Goal: Task Accomplishment & Management: Manage account settings

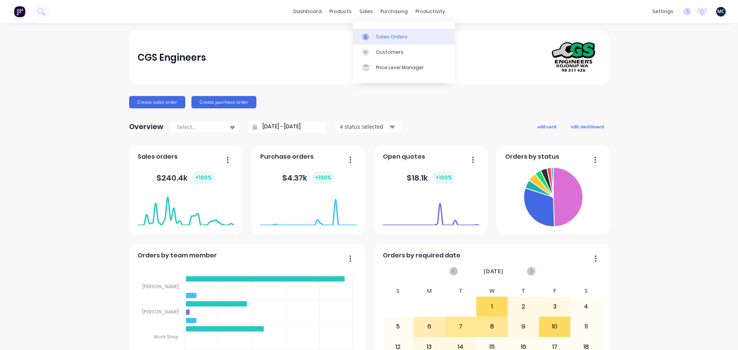
click at [377, 38] on div "Sales Orders" at bounding box center [392, 36] width 32 height 7
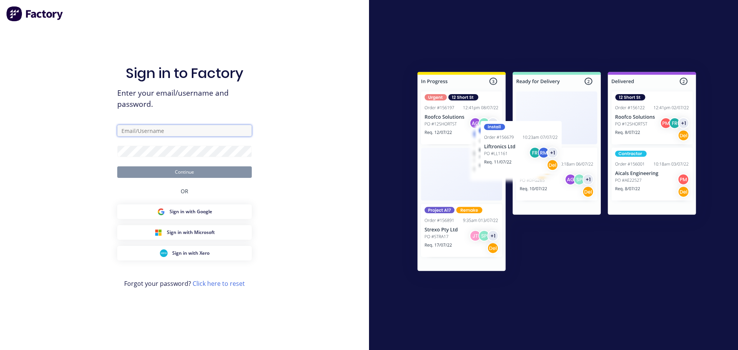
type input "[PERSON_NAME][EMAIL_ADDRESS][DOMAIN_NAME]"
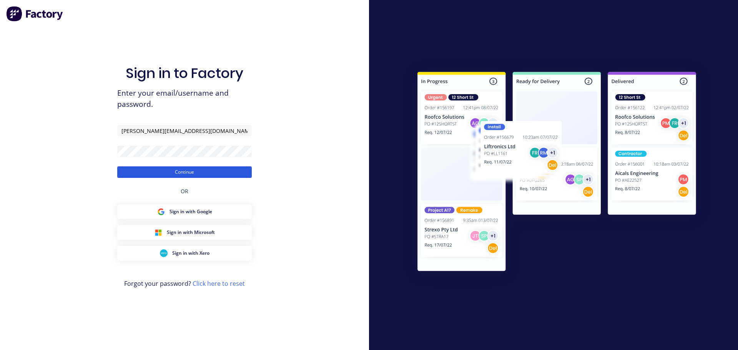
click at [182, 173] on button "Continue" at bounding box center [184, 172] width 134 height 12
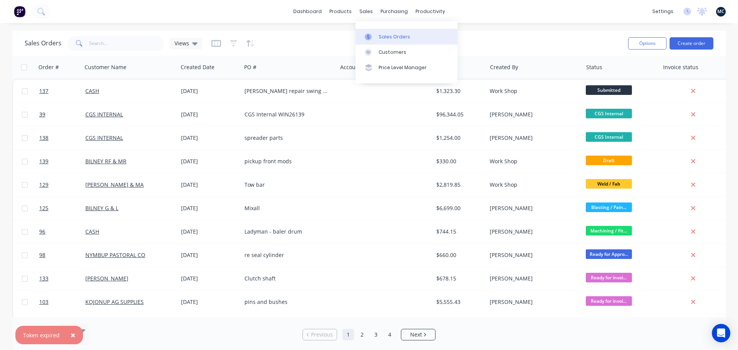
click at [374, 39] on div at bounding box center [371, 36] width 12 height 7
click at [101, 43] on input "text" at bounding box center [126, 43] width 75 height 15
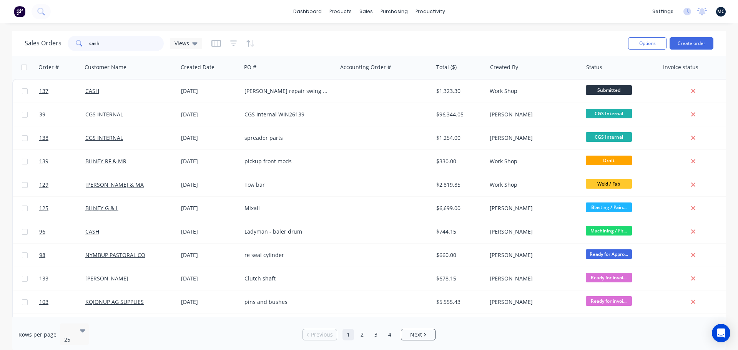
type input "cash"
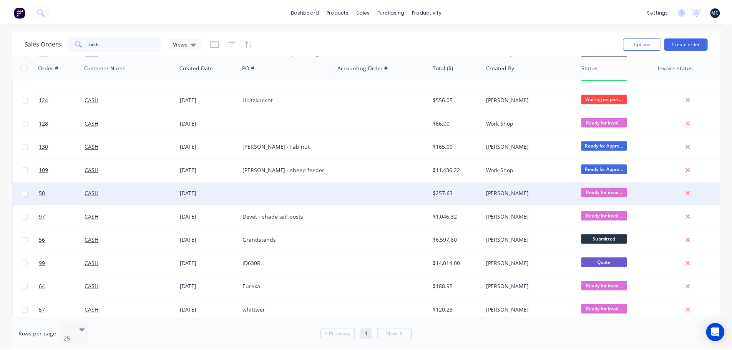
scroll to position [46, 0]
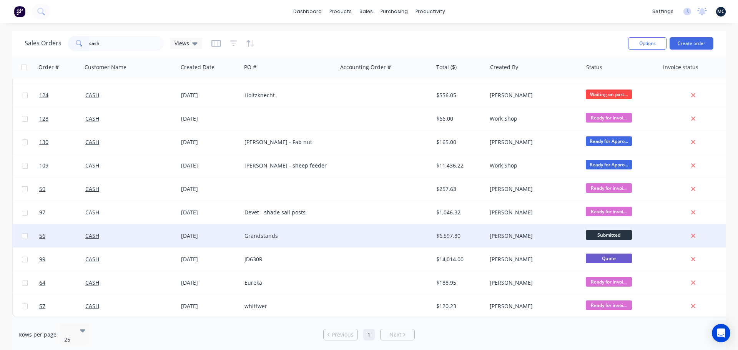
click at [310, 234] on div "Grandstands" at bounding box center [286, 236] width 85 height 8
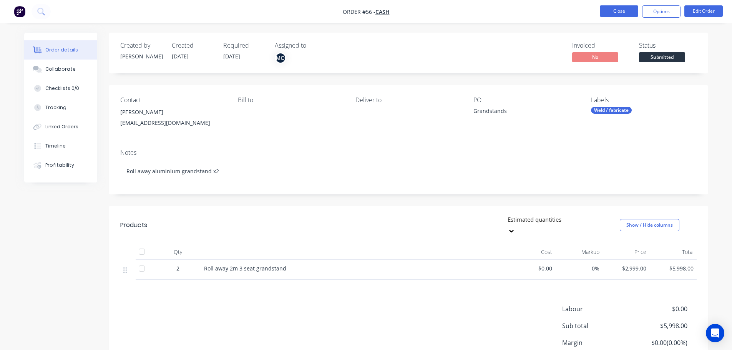
click at [627, 10] on button "Close" at bounding box center [619, 11] width 38 height 12
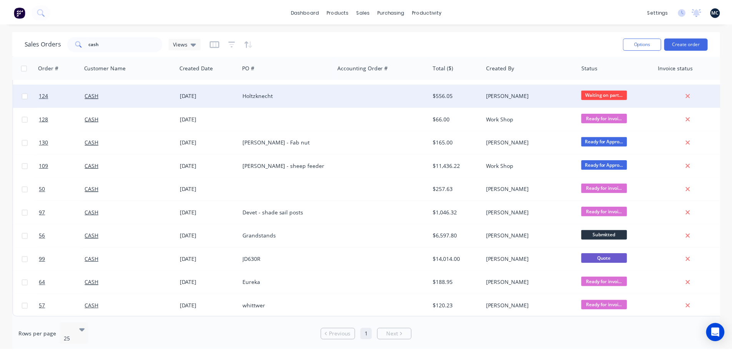
scroll to position [46, 0]
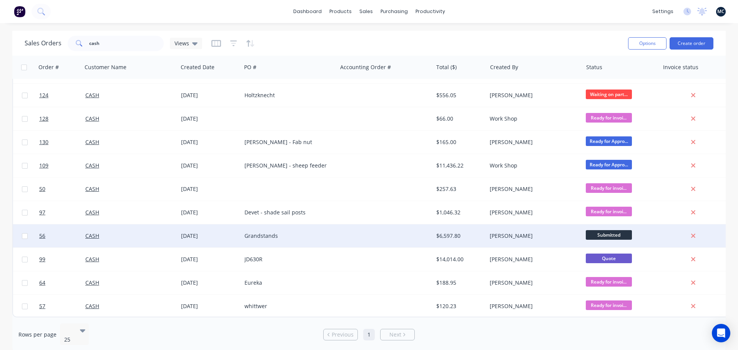
click at [264, 233] on div "Grandstands" at bounding box center [286, 236] width 85 height 8
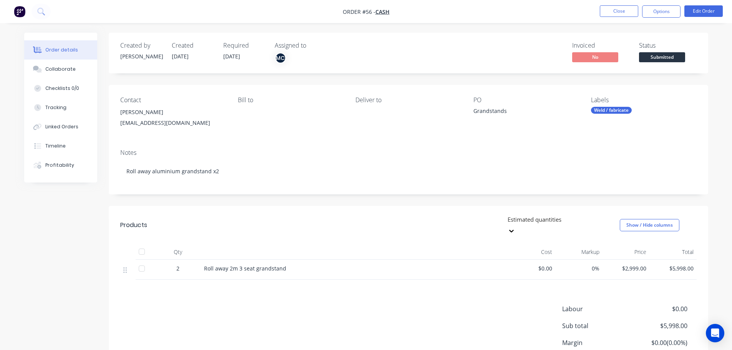
click at [481, 112] on div "Grandstands" at bounding box center [521, 112] width 96 height 11
click at [706, 7] on button "Edit Order" at bounding box center [703, 11] width 38 height 12
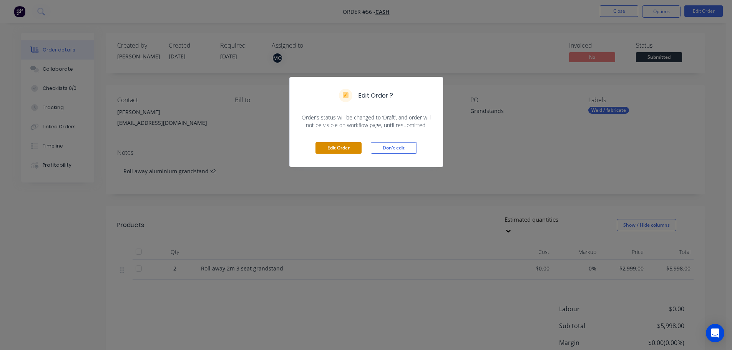
click at [337, 149] on button "Edit Order" at bounding box center [338, 148] width 46 height 12
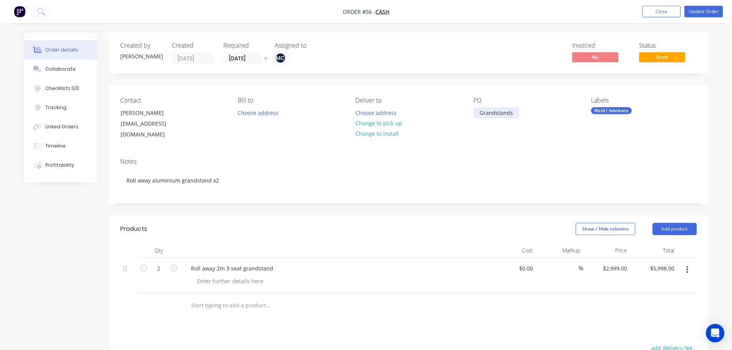
click at [479, 115] on div "Grandstands" at bounding box center [496, 112] width 46 height 11
click at [701, 13] on button "Update Order" at bounding box center [703, 12] width 38 height 12
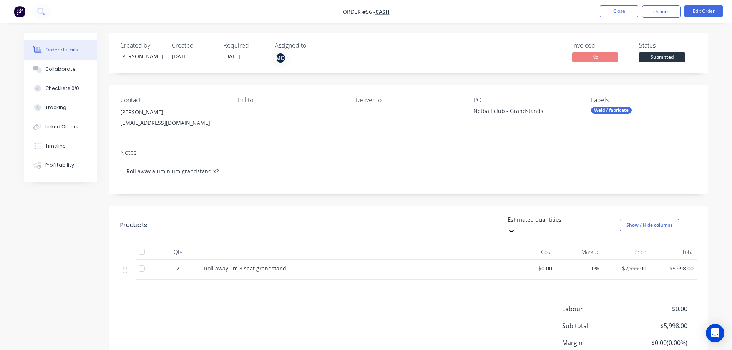
click at [284, 51] on div "Assigned to MC" at bounding box center [313, 53] width 77 height 22
click at [284, 61] on div "MC" at bounding box center [281, 58] width 12 height 12
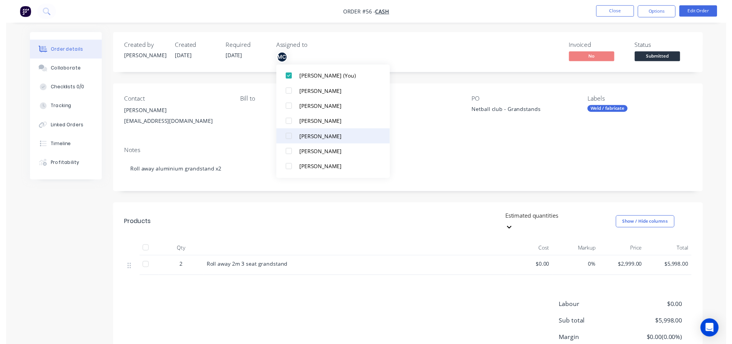
scroll to position [23, 0]
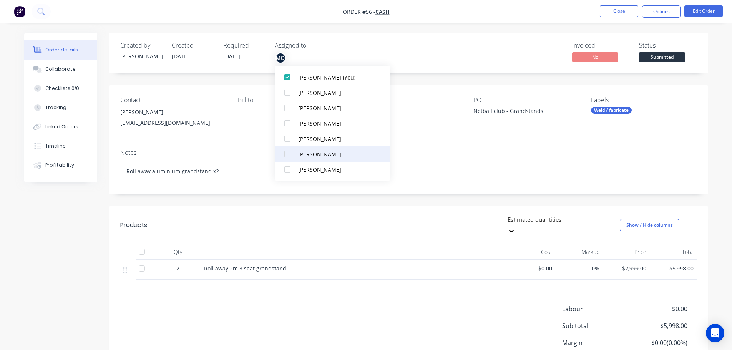
click at [287, 154] on div at bounding box center [287, 153] width 15 height 15
click at [370, 50] on div "Invoiced No Status Submitted" at bounding box center [524, 53] width 345 height 22
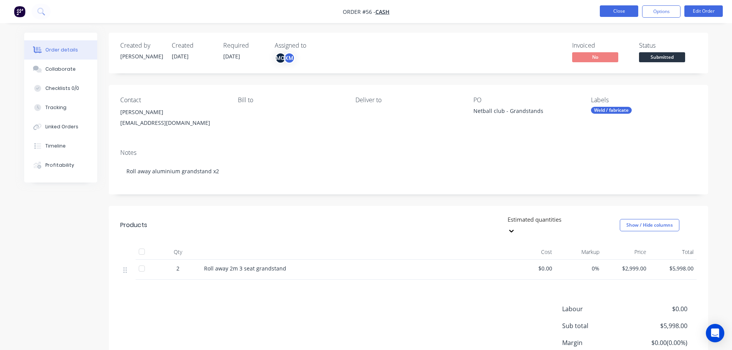
click at [619, 12] on button "Close" at bounding box center [619, 11] width 38 height 12
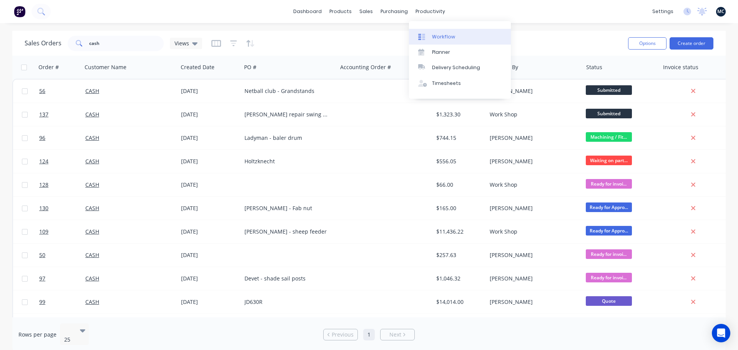
click at [436, 37] on div "Workflow" at bounding box center [443, 36] width 23 height 7
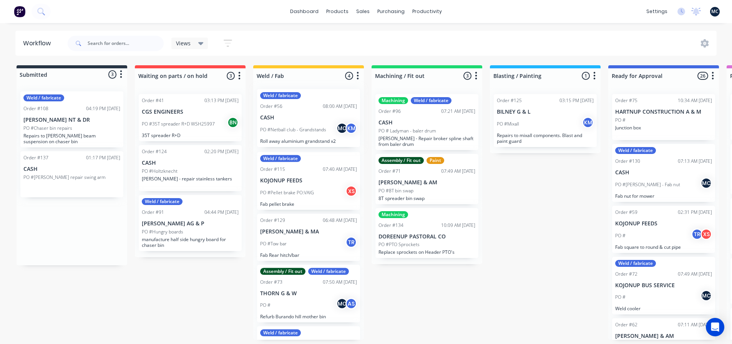
drag, startPoint x: 73, startPoint y: 224, endPoint x: 314, endPoint y: 113, distance: 265.1
click at [314, 113] on div "Submitted 3 Status colour #273444 hex #273444 Save Cancel Summaries Total order…" at bounding box center [579, 202] width 1170 height 275
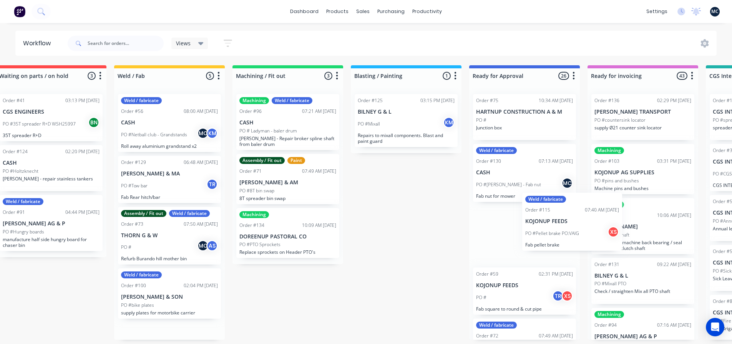
scroll to position [2, 141]
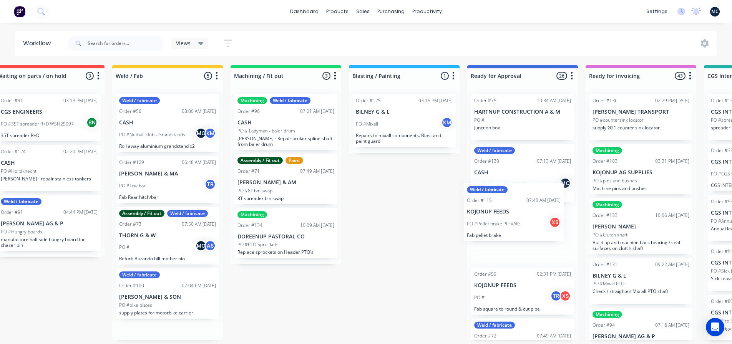
drag, startPoint x: 300, startPoint y: 185, endPoint x: 512, endPoint y: 214, distance: 214.0
click at [512, 214] on div "Submitted 2 Status colour #273444 hex #273444 Save Cancel Summaries Total order…" at bounding box center [438, 202] width 1170 height 275
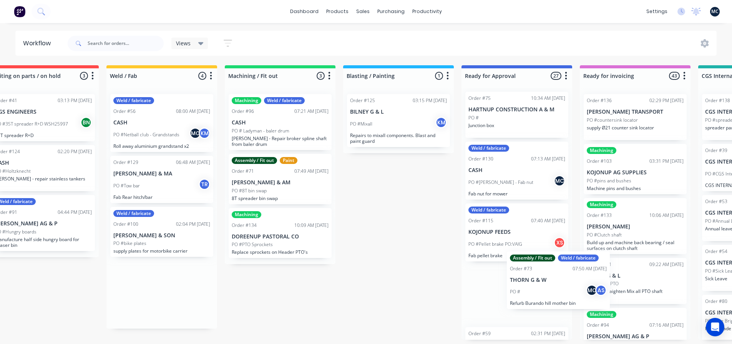
scroll to position [2, 151]
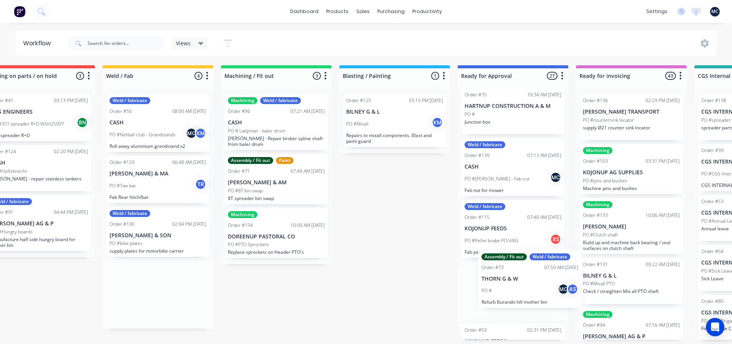
drag, startPoint x: 151, startPoint y: 233, endPoint x: 501, endPoint y: 282, distance: 353.7
click at [501, 282] on div "Submitted 2 Status colour #273444 hex #273444 Save Cancel Summaries Total order…" at bounding box center [429, 202] width 1170 height 275
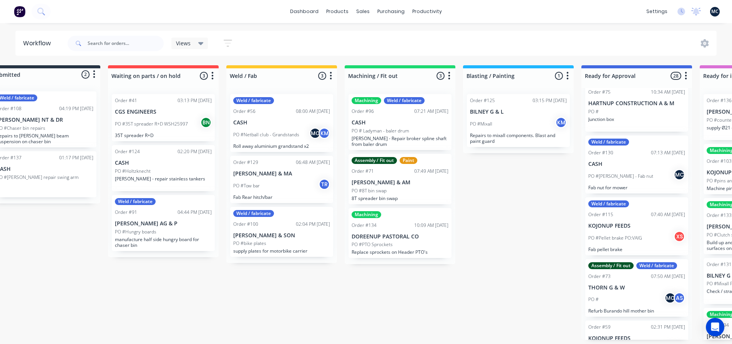
scroll to position [2, 0]
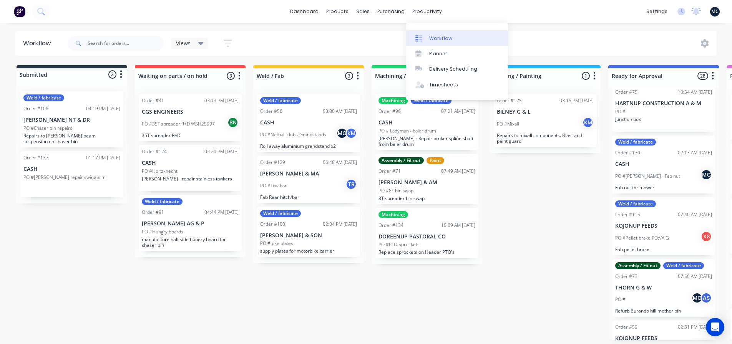
click at [428, 35] on link "Workflow" at bounding box center [457, 37] width 102 height 15
click at [432, 83] on div "Timesheets" at bounding box center [443, 84] width 29 height 7
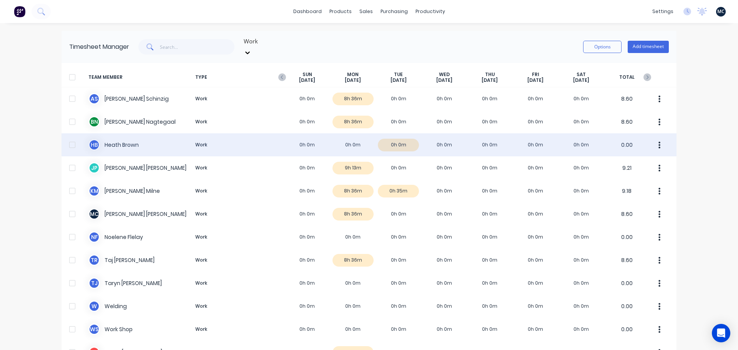
click at [343, 138] on div "[PERSON_NAME] Work 0h 0m 0h 0m 0h 0m 0h 0m 0h 0m 0h 0m 0h 0m 0.00" at bounding box center [368, 144] width 615 height 23
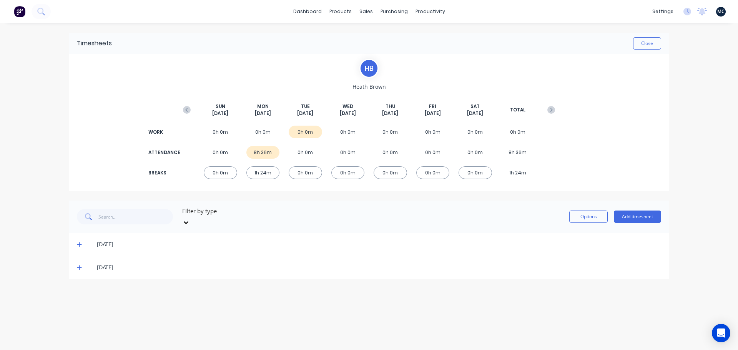
click at [80, 265] on icon at bounding box center [79, 267] width 5 height 5
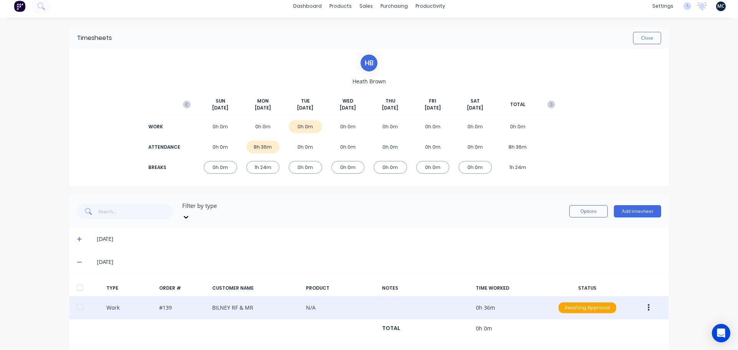
scroll to position [7, 0]
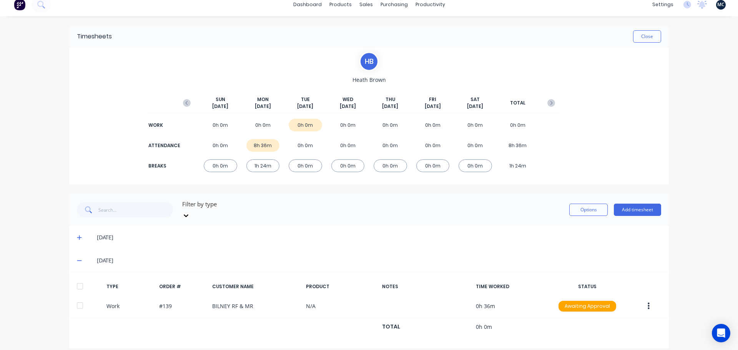
click at [77, 258] on icon at bounding box center [79, 260] width 5 height 5
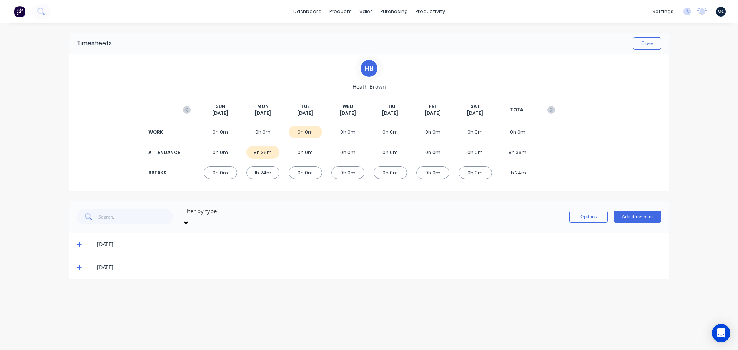
click at [79, 242] on icon at bounding box center [79, 244] width 5 height 5
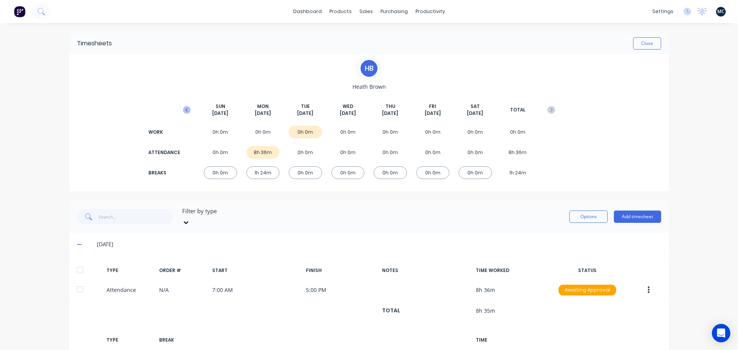
click at [183, 111] on icon "button" at bounding box center [187, 110] width 8 height 8
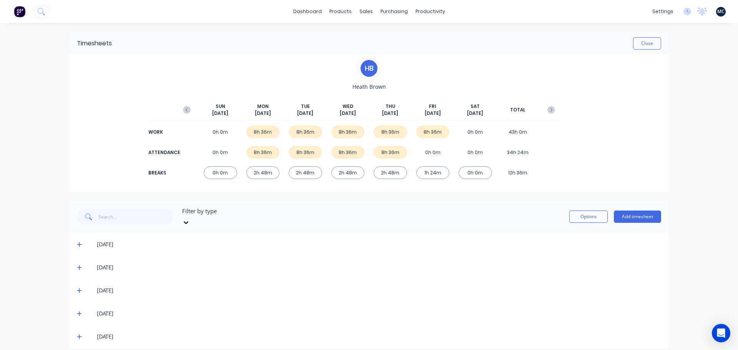
click at [80, 288] on icon at bounding box center [79, 290] width 5 height 5
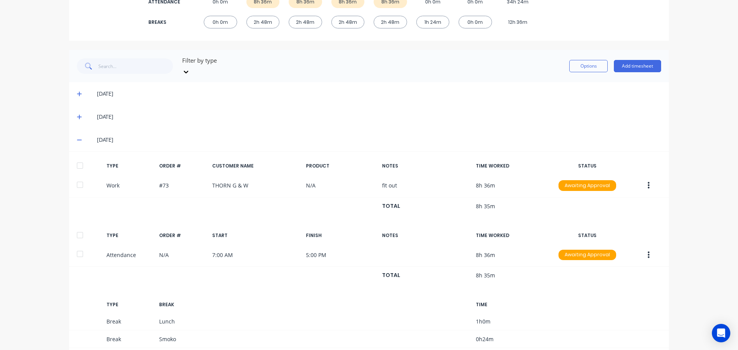
scroll to position [154, 0]
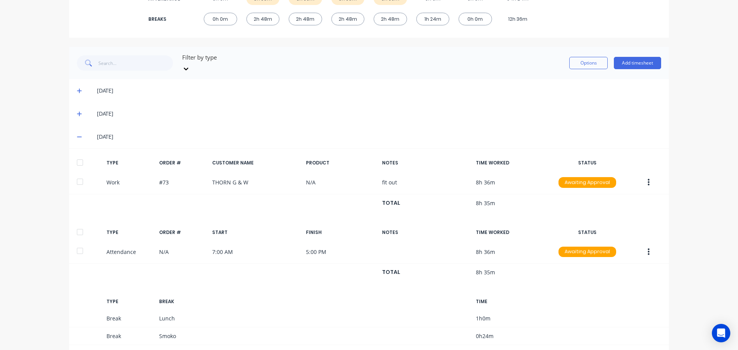
click at [73, 131] on div "[DATE]" at bounding box center [368, 136] width 599 height 23
click at [79, 133] on span at bounding box center [81, 137] width 8 height 8
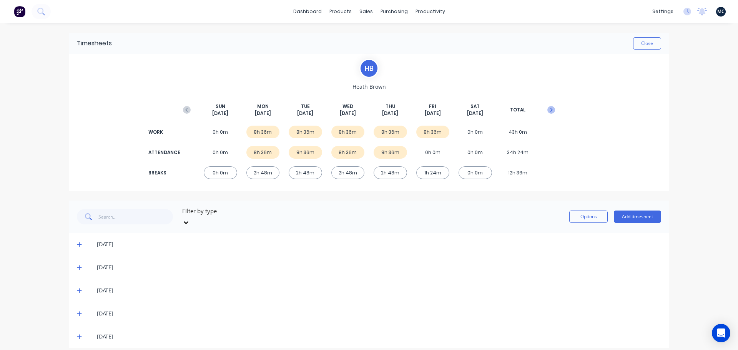
click at [549, 114] on button "button" at bounding box center [550, 110] width 15 height 14
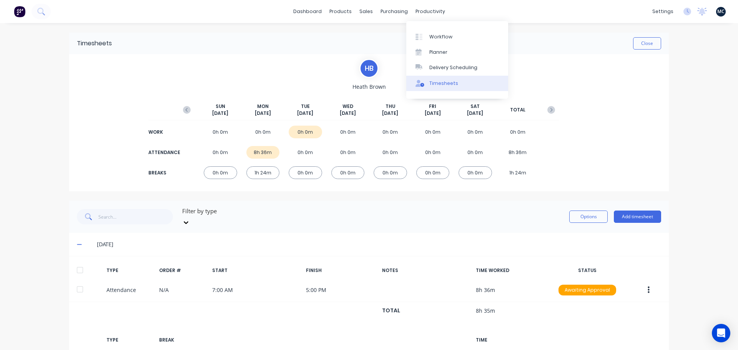
click at [439, 80] on div "Timesheets" at bounding box center [443, 83] width 29 height 7
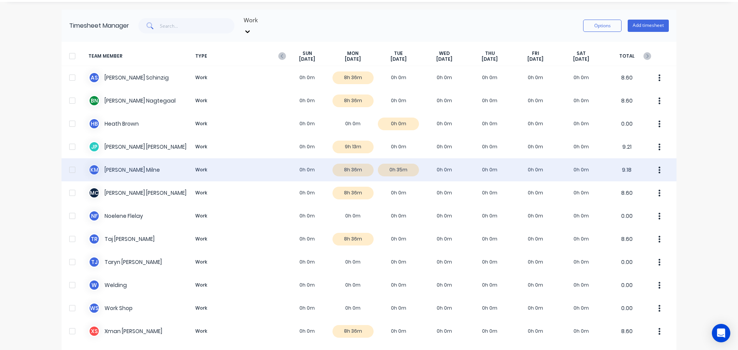
scroll to position [41, 0]
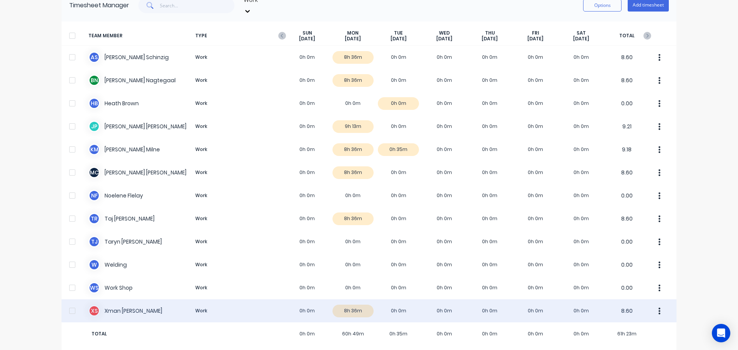
click at [352, 304] on div "X S [PERSON_NAME] Work 0h 0m 8h 36m 0h 0m 0h 0m 0h 0m 0h 0m 0h 0m 8.60" at bounding box center [368, 310] width 615 height 23
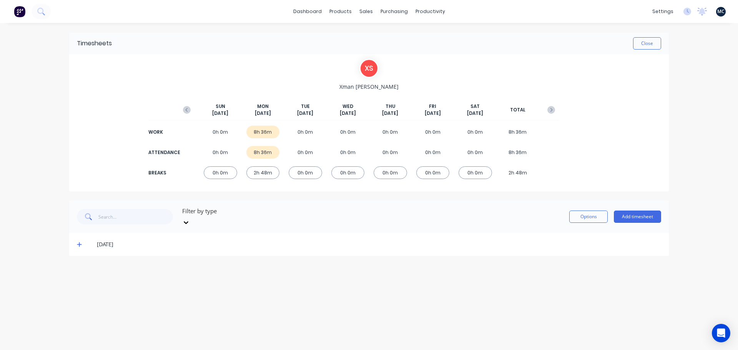
click at [77, 242] on icon at bounding box center [79, 244] width 5 height 5
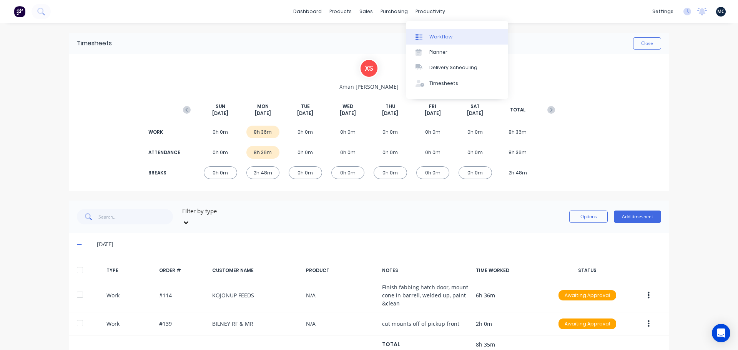
click at [434, 40] on div "Workflow" at bounding box center [440, 36] width 23 height 7
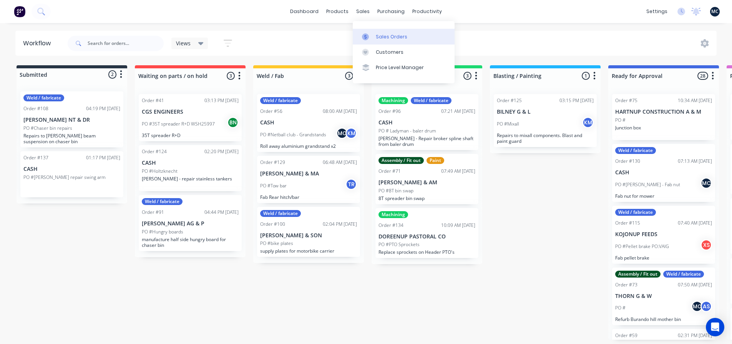
click at [374, 40] on link "Sales Orders" at bounding box center [404, 36] width 102 height 15
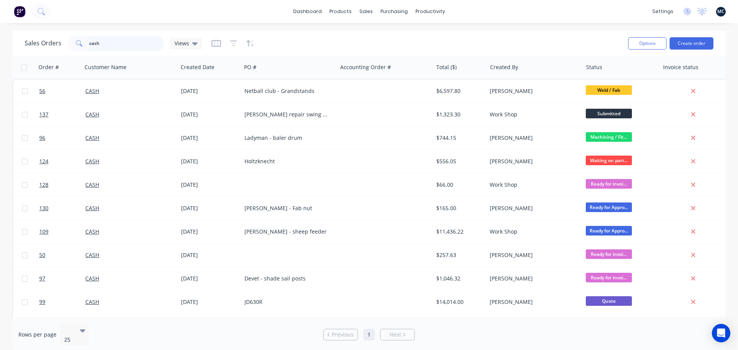
click at [131, 49] on input "cash" at bounding box center [126, 43] width 75 height 15
type input "c"
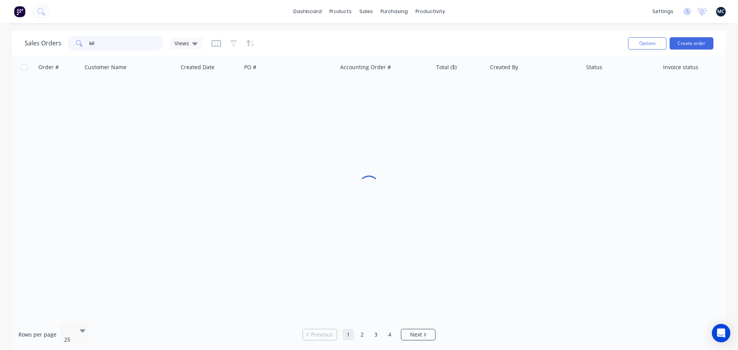
type input "bil"
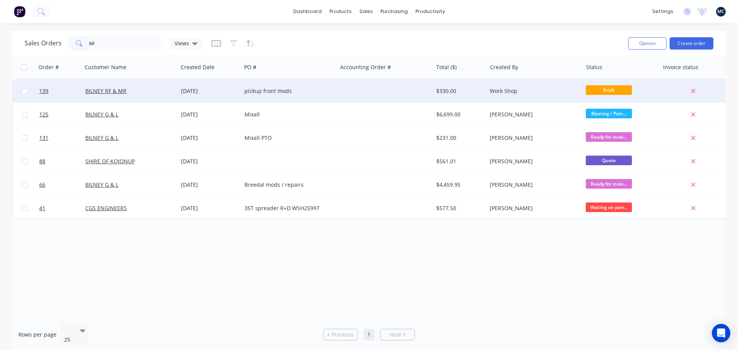
click at [364, 91] on div at bounding box center [385, 91] width 96 height 23
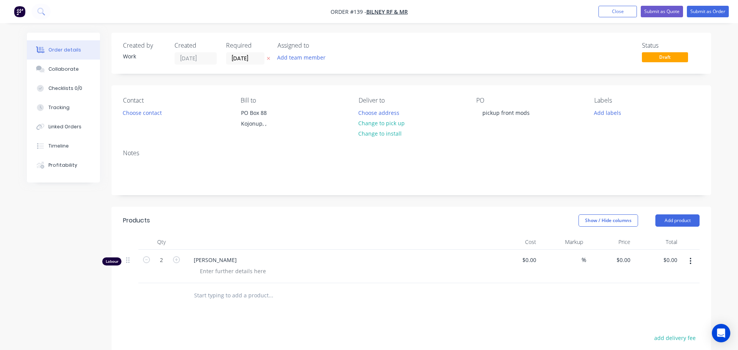
type input "$64.57"
type input "132.31"
type input "$150.00"
type input "$300.00"
click at [328, 198] on div "Created by Work Created [DATE] Required [DATE] Assigned to Add team member Stat…" at bounding box center [408, 263] width 599 height 460
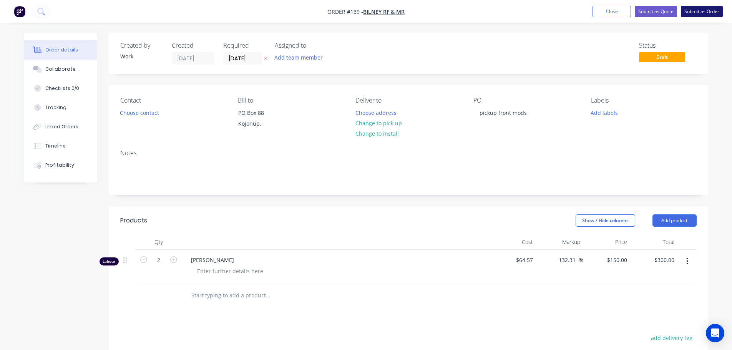
click at [706, 12] on button "Submit as Order" at bounding box center [702, 12] width 42 height 12
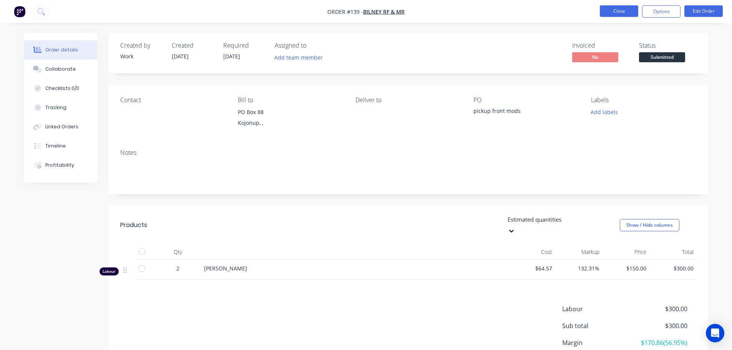
click at [619, 12] on button "Close" at bounding box center [619, 11] width 38 height 12
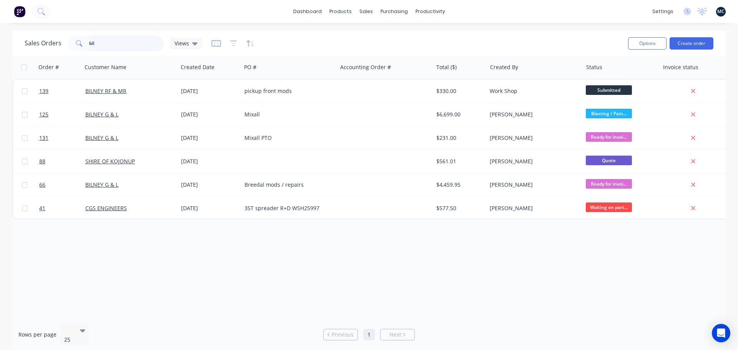
click at [99, 41] on input "bil" at bounding box center [126, 43] width 75 height 15
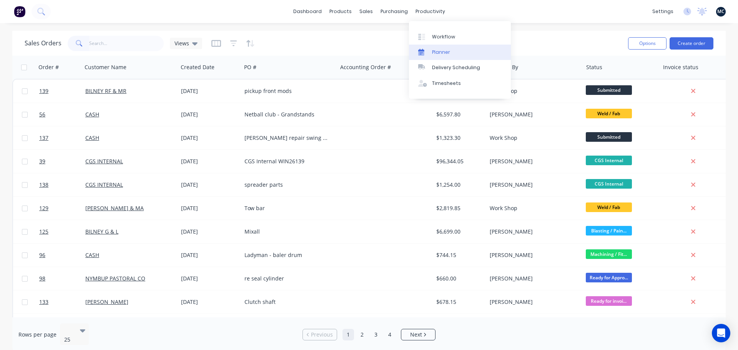
click at [436, 45] on link "Planner" at bounding box center [460, 52] width 102 height 15
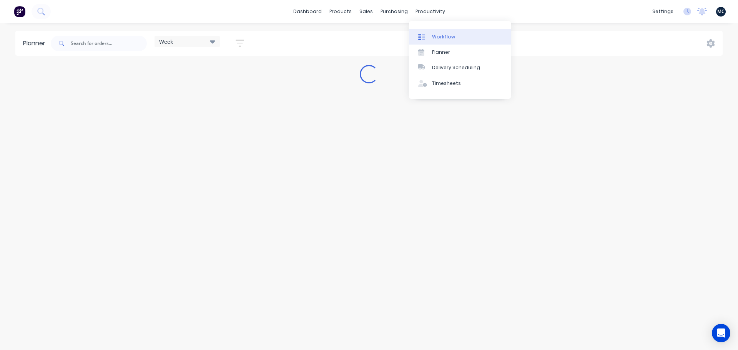
click at [434, 36] on div "Workflow" at bounding box center [443, 36] width 23 height 7
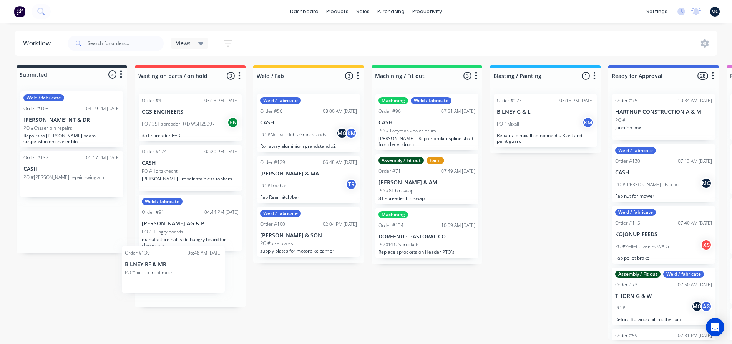
scroll to position [2, 0]
drag, startPoint x: 54, startPoint y: 224, endPoint x: 296, endPoint y: 279, distance: 248.3
click at [296, 279] on div "Submitted 3 Status colour #273444 hex #273444 Save Cancel Summaries Total order…" at bounding box center [579, 202] width 1170 height 275
click at [333, 280] on p "BILNEY RF & MR" at bounding box center [308, 278] width 97 height 7
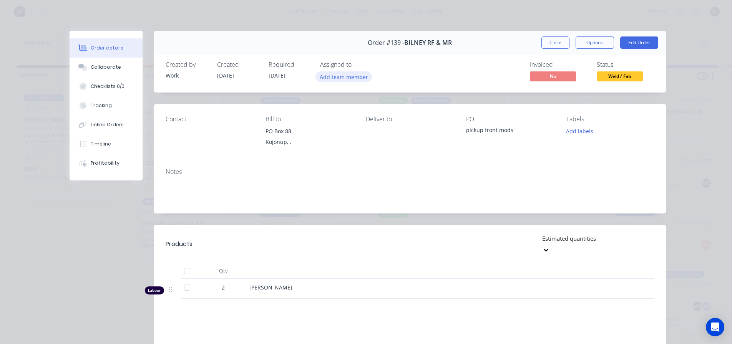
click at [331, 75] on button "Add team member" at bounding box center [343, 76] width 56 height 10
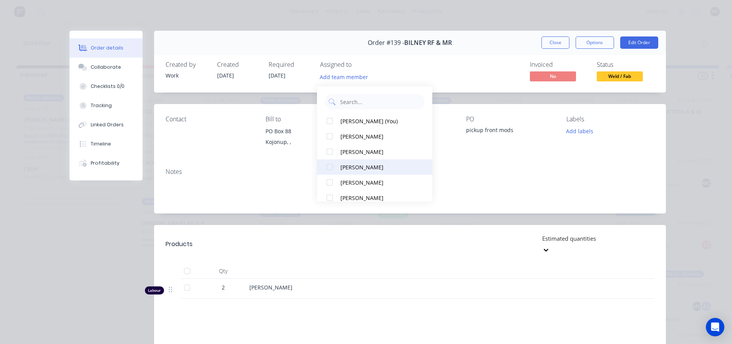
click at [330, 166] on div at bounding box center [329, 166] width 15 height 15
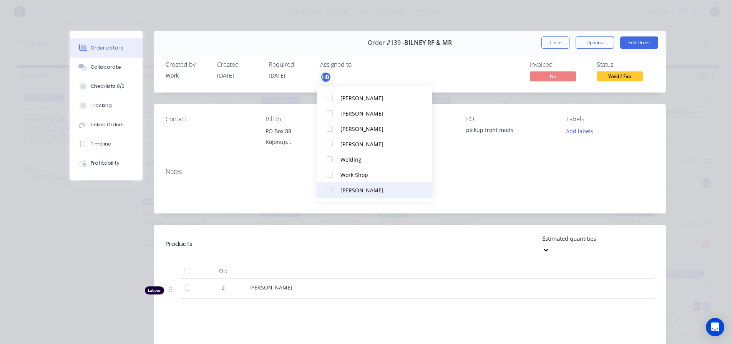
click at [330, 187] on div at bounding box center [329, 189] width 15 height 15
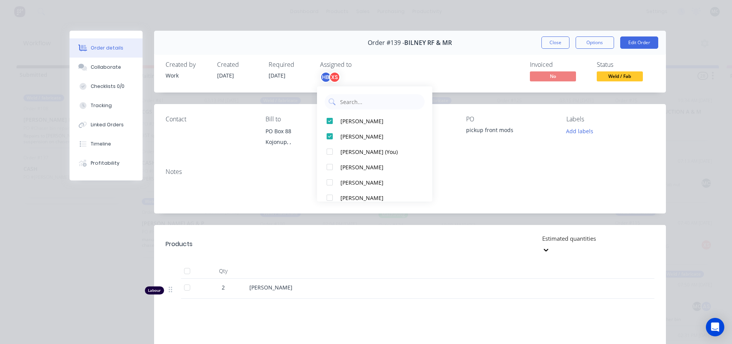
click at [439, 67] on div "Invoiced No Status Weld / Fab" at bounding box center [525, 72] width 257 height 22
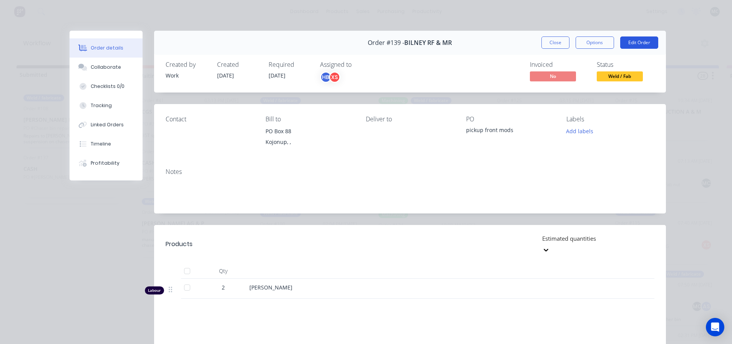
click at [636, 45] on button "Edit Order" at bounding box center [639, 42] width 38 height 12
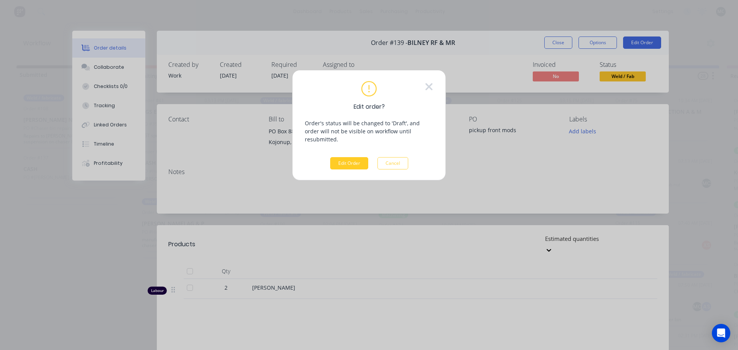
click at [350, 157] on button "Edit Order" at bounding box center [349, 163] width 38 height 12
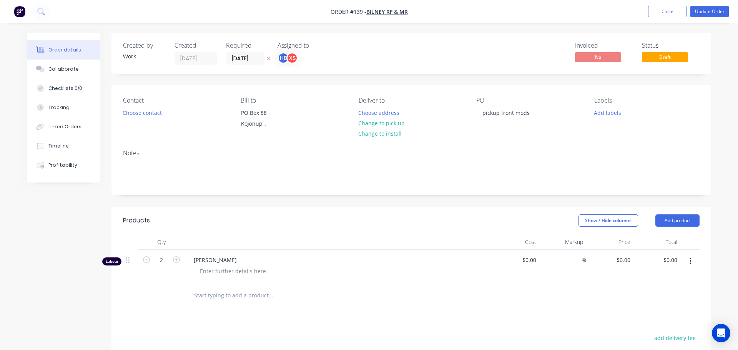
type input "$64.57"
type input "132.31"
type input "$150.00"
type input "$300.00"
click at [597, 115] on button "Add labels" at bounding box center [604, 112] width 35 height 10
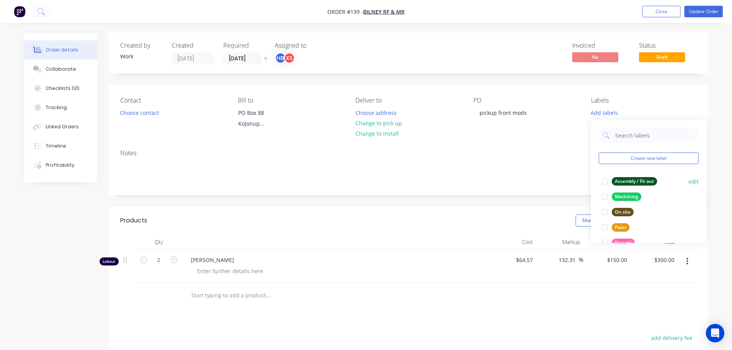
scroll to position [61, 0]
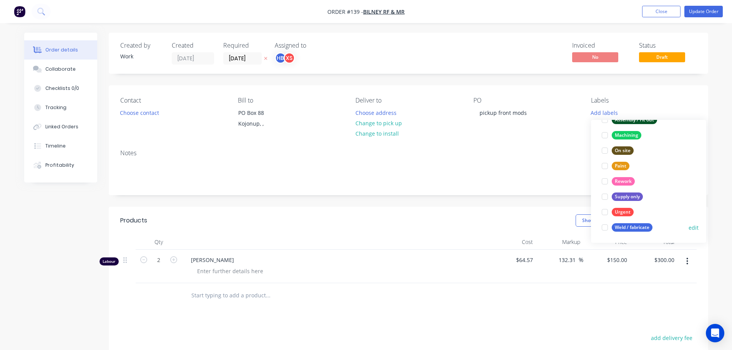
click at [605, 228] on div at bounding box center [604, 227] width 15 height 15
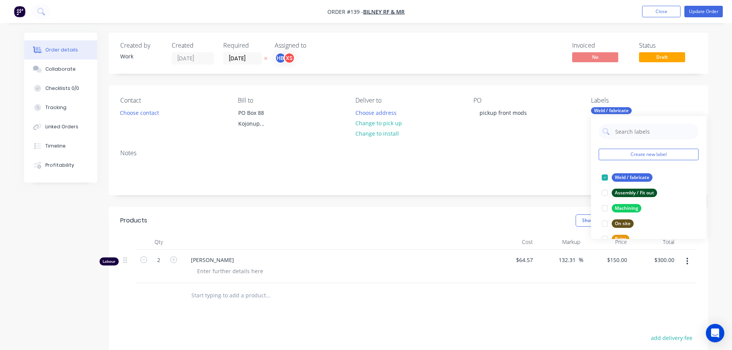
click at [573, 142] on div "Contact Choose contact [PERSON_NAME] to PO Box 88 Kojonup, , Deliver to Choose …" at bounding box center [408, 114] width 599 height 58
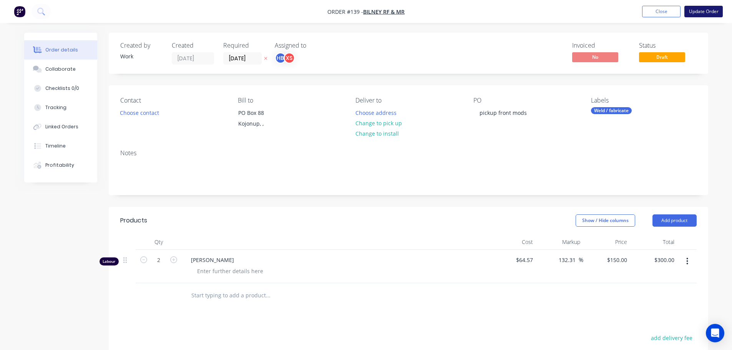
click at [702, 13] on button "Update Order" at bounding box center [703, 12] width 38 height 12
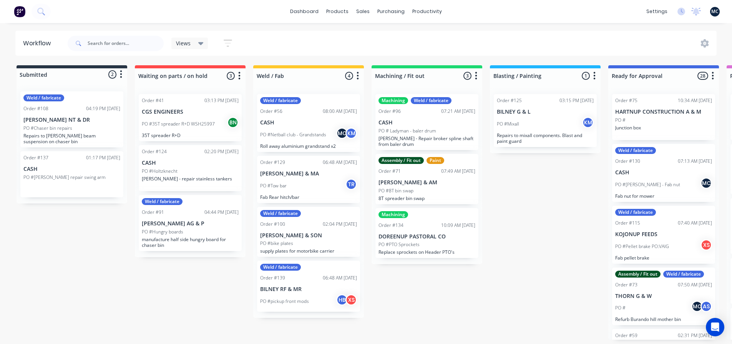
click at [315, 290] on p "BILNEY RF & MR" at bounding box center [308, 289] width 97 height 7
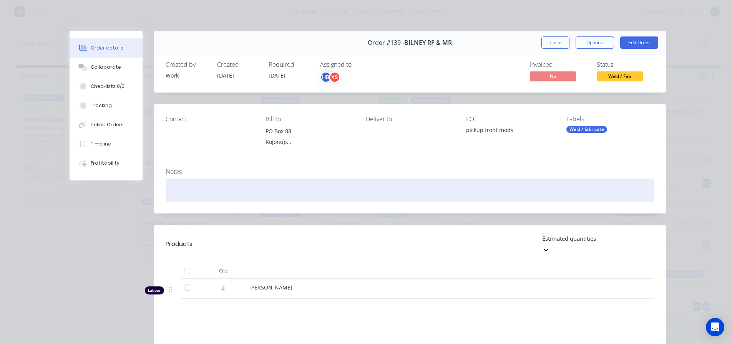
click at [299, 186] on div at bounding box center [410, 190] width 489 height 23
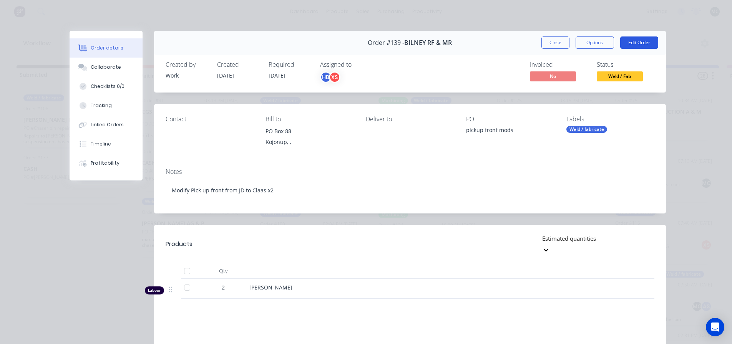
click at [640, 44] on button "Edit Order" at bounding box center [639, 42] width 38 height 12
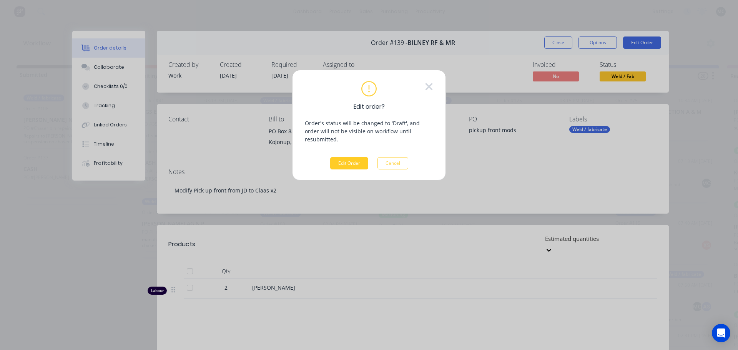
click at [349, 157] on button "Edit Order" at bounding box center [349, 163] width 38 height 12
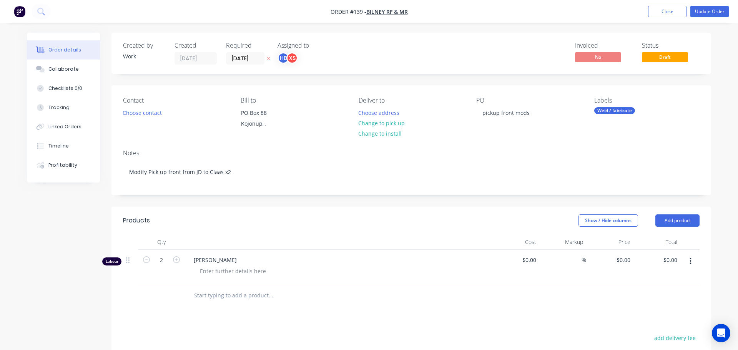
type input "$64.57"
type input "132.31"
type input "$150.00"
type input "$300.00"
